Goal: Find contact information: Find contact information

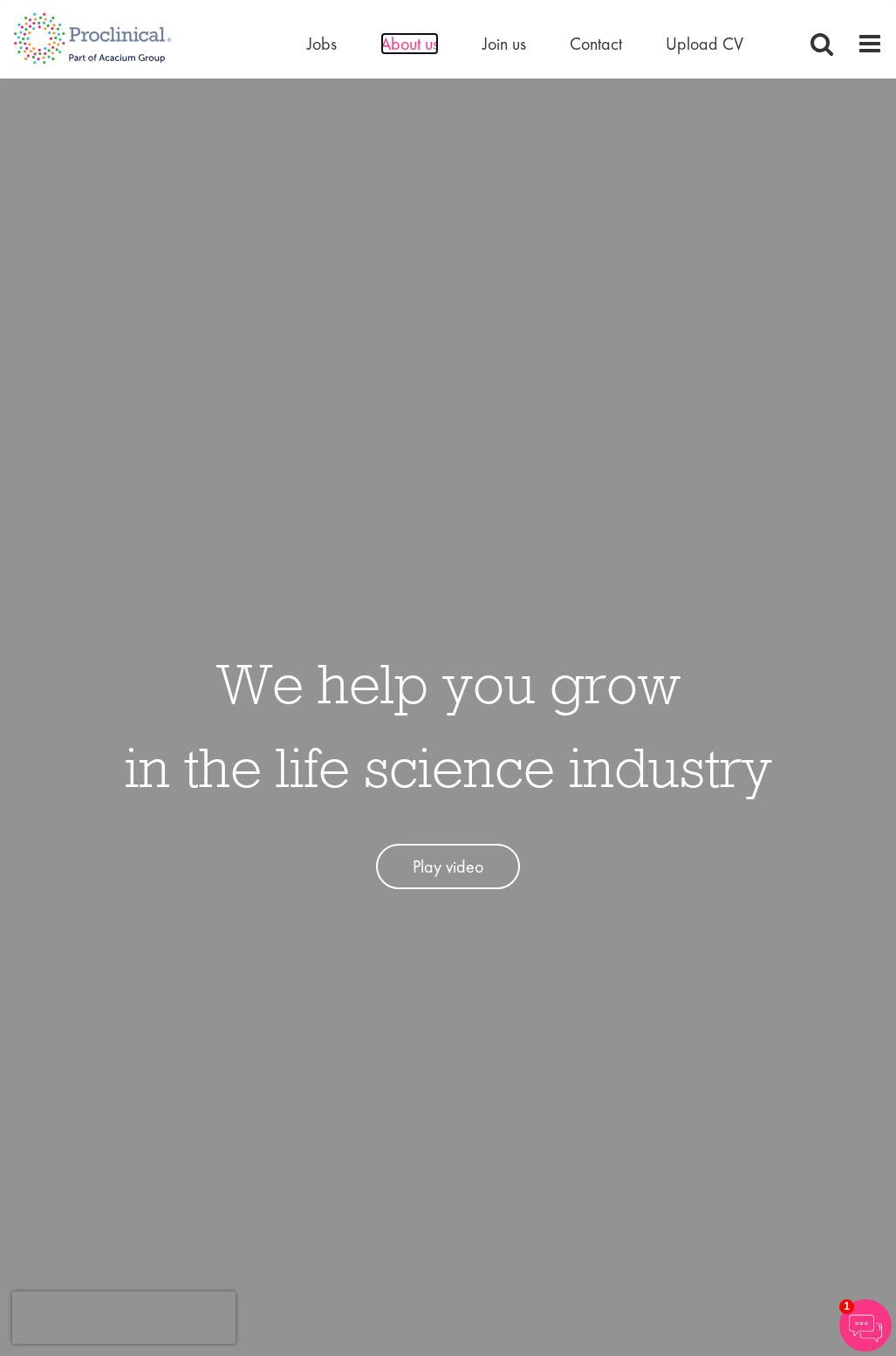
click at [406, 48] on span "About us" at bounding box center [409, 43] width 59 height 23
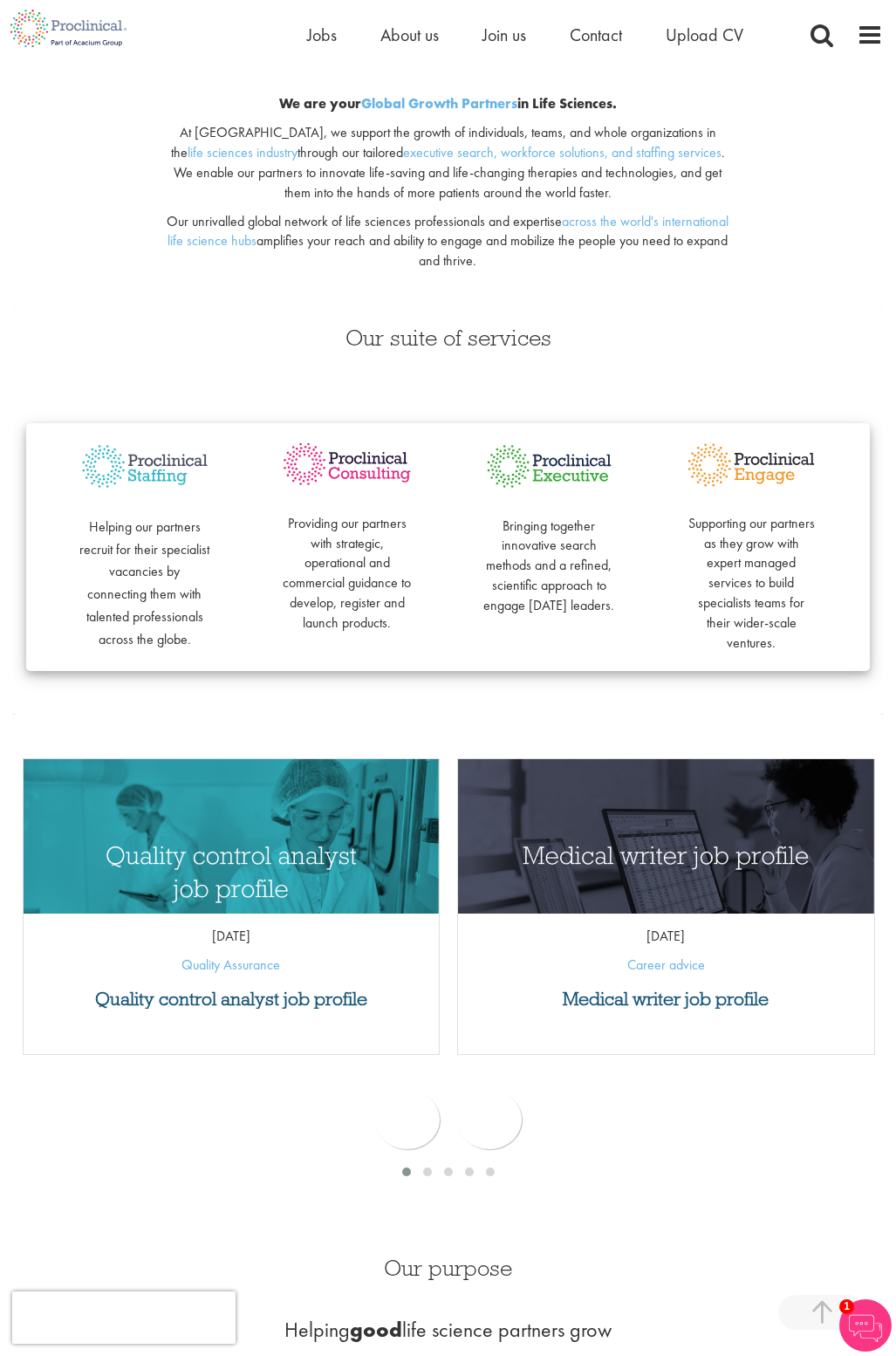
scroll to position [155, 0]
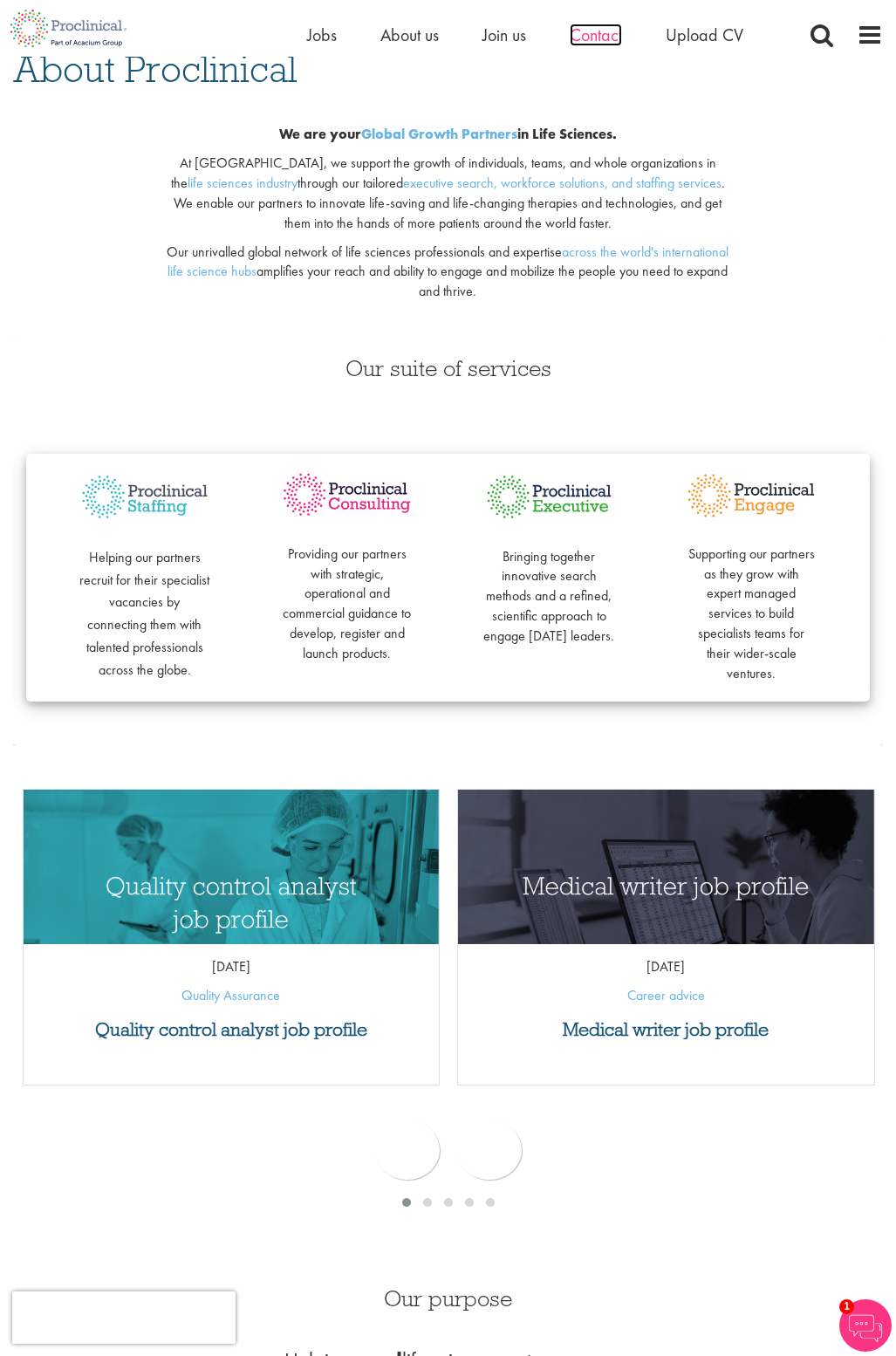
click at [574, 39] on span "Contact" at bounding box center [596, 35] width 52 height 23
